Goal: Go to known website: Access a specific website the user already knows

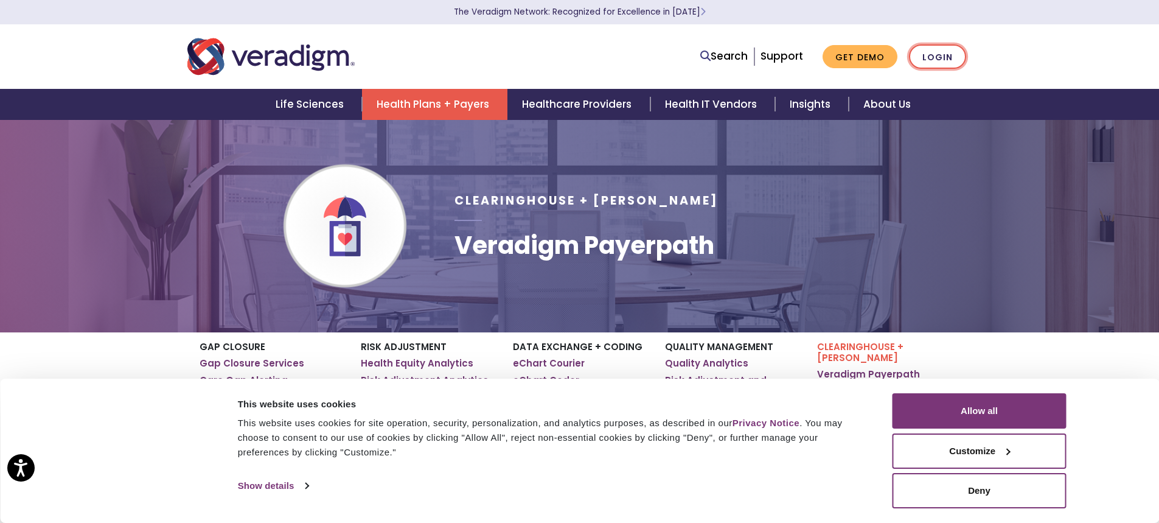
click at [935, 63] on link "Login" at bounding box center [937, 56] width 57 height 25
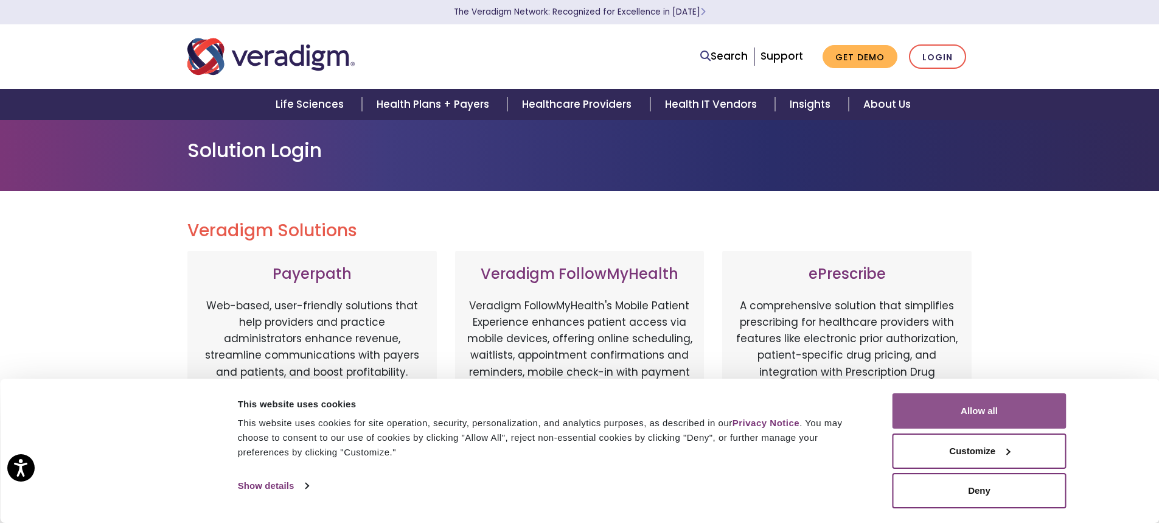
click at [982, 410] on button "Allow all" at bounding box center [980, 410] width 174 height 35
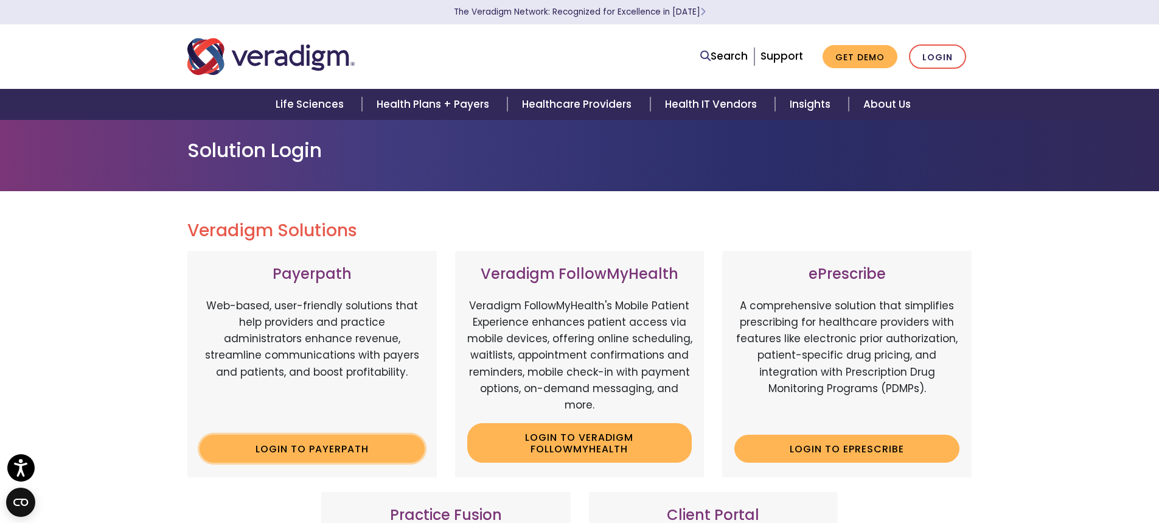
click at [363, 452] on link "Login to Payerpath" at bounding box center [312, 448] width 225 height 28
